Goal: Find specific page/section: Find specific page/section

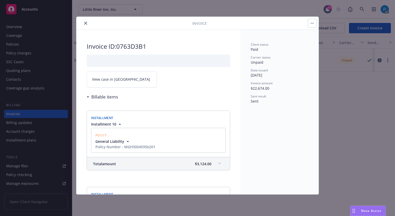
click at [116, 77] on span "View case in [GEOGRAPHIC_DATA]" at bounding box center [121, 78] width 58 height 5
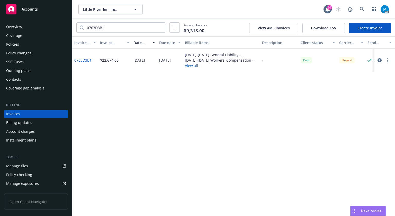
click at [44, 10] on div "Accounts" at bounding box center [36, 9] width 60 height 10
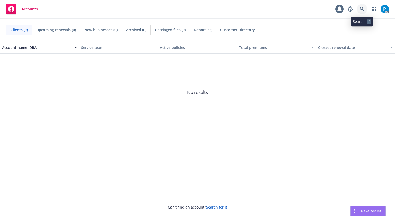
click at [362, 7] on icon at bounding box center [362, 9] width 4 height 4
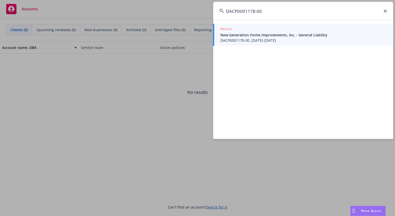
type input "DACP0001178-00"
click at [256, 31] on div "POLICY" at bounding box center [304, 30] width 167 height 6
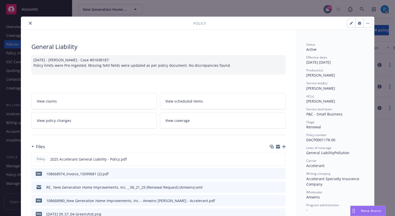
click at [29, 22] on icon "close" at bounding box center [30, 23] width 3 height 3
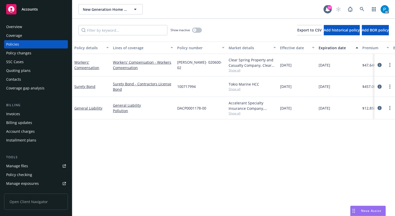
click at [16, 113] on div "Invoices" at bounding box center [13, 114] width 14 height 8
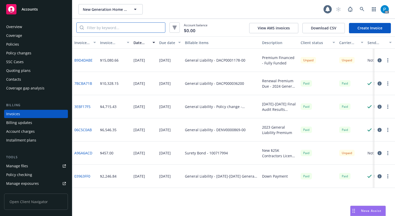
click at [115, 28] on input "search" at bounding box center [124, 28] width 81 height 10
paste input "DACP0001178-00"
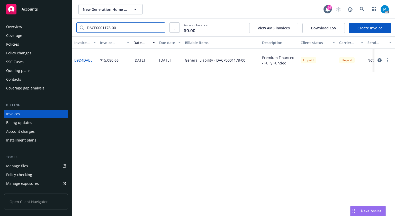
type input "DACP0001178-00"
click at [378, 61] on icon "button" at bounding box center [380, 60] width 4 height 4
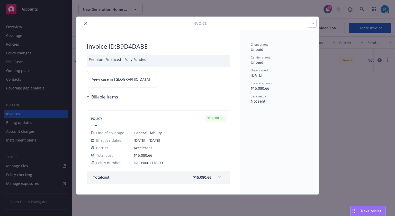
click at [129, 75] on link "View case in [GEOGRAPHIC_DATA]" at bounding box center [122, 79] width 70 height 16
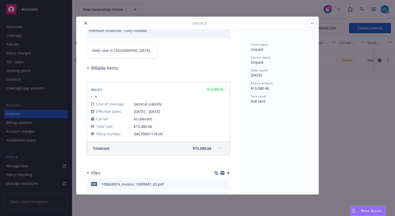
scroll to position [57, 0]
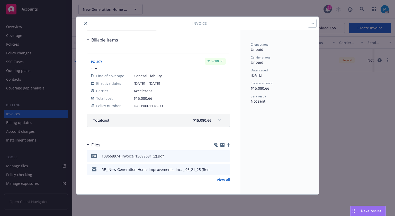
click at [211, 123] on div "Total cost $15,080.66" at bounding box center [158, 120] width 143 height 13
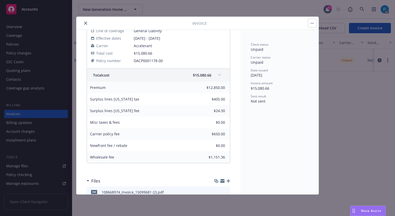
scroll to position [103, 0]
click at [210, 73] on div "Total cost $15,080.66" at bounding box center [158, 74] width 143 height 13
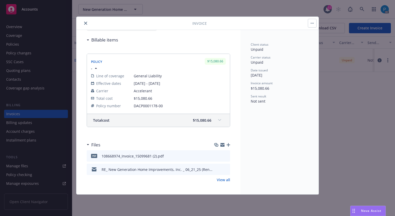
click at [211, 121] on div "Total cost $15,080.66" at bounding box center [158, 120] width 143 height 13
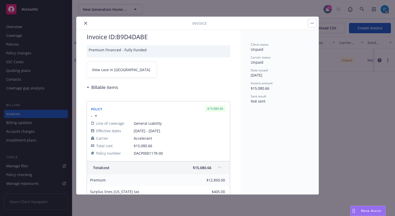
scroll to position [0, 0]
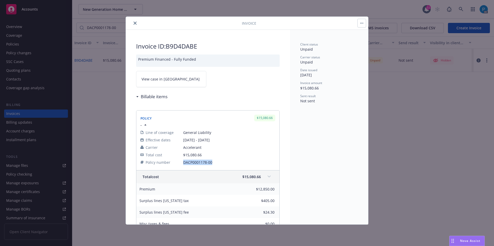
drag, startPoint x: 214, startPoint y: 161, endPoint x: 184, endPoint y: 161, distance: 29.6
click at [184, 161] on span "DACP0001178-00" at bounding box center [229, 162] width 92 height 5
copy span "DACP0001178-00"
